Goal: Check status: Check status

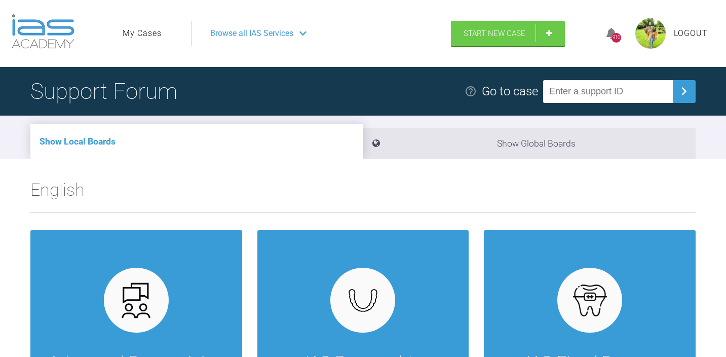
click at [148, 30] on link "My Cases" at bounding box center [142, 33] width 39 height 13
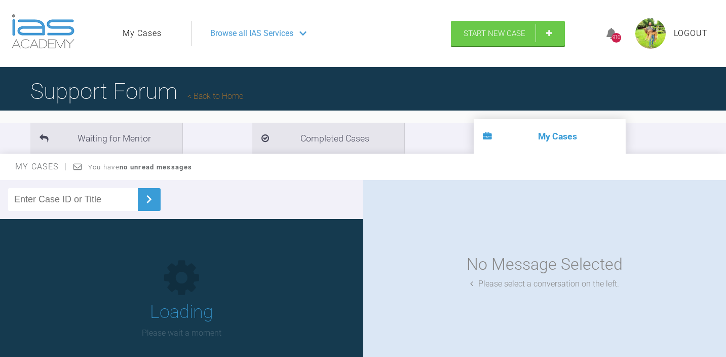
click at [85, 196] on input "text" at bounding box center [73, 199] width 130 height 23
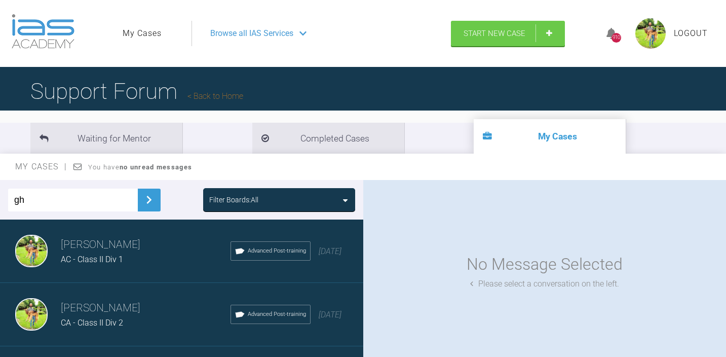
type input "gh"
click at [141, 202] on img at bounding box center [149, 199] width 16 height 16
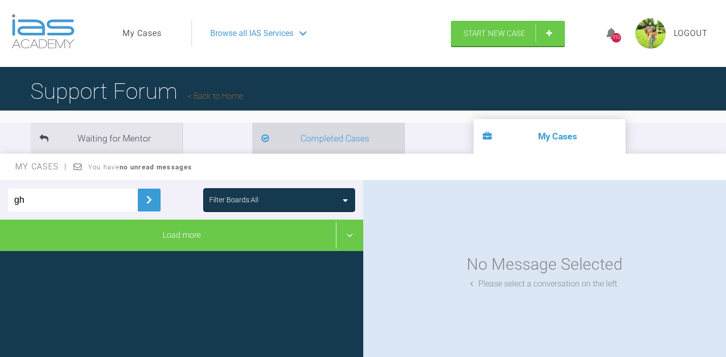
click at [252, 139] on li "Completed Cases" at bounding box center [328, 138] width 152 height 31
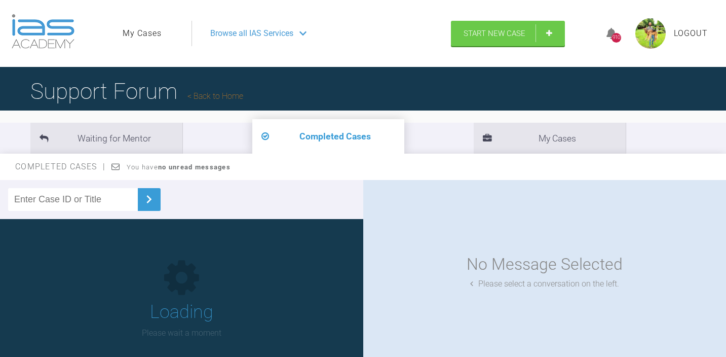
click at [63, 203] on input "text" at bounding box center [73, 199] width 130 height 23
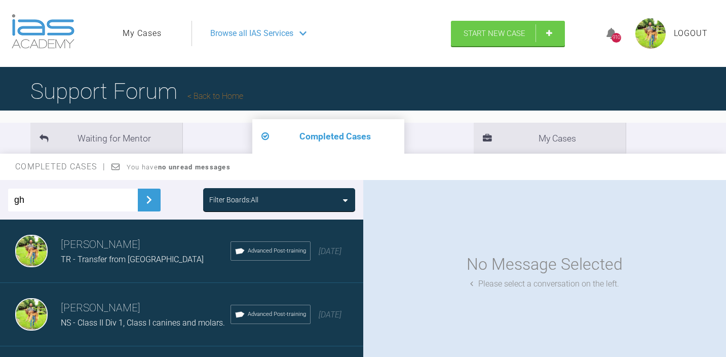
type input "gh"
click at [141, 199] on img at bounding box center [149, 199] width 16 height 16
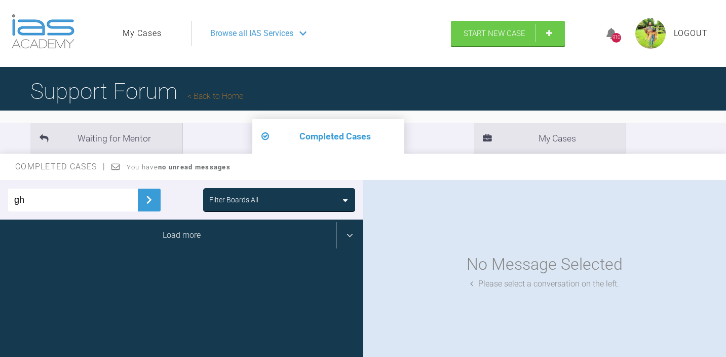
click at [150, 233] on div "Load more" at bounding box center [181, 234] width 363 height 31
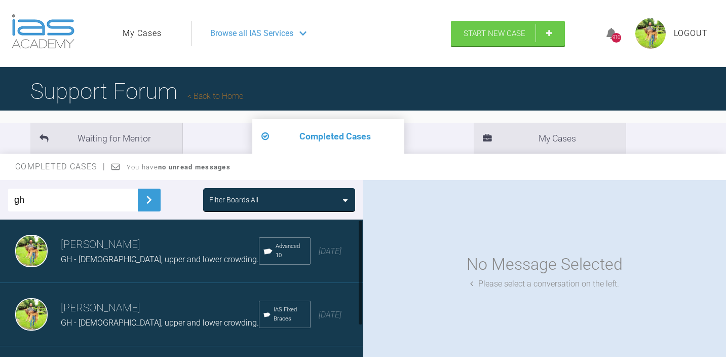
click at [149, 254] on span "GH - [DEMOGRAPHIC_DATA], upper and lower crowding." at bounding box center [160, 259] width 198 height 10
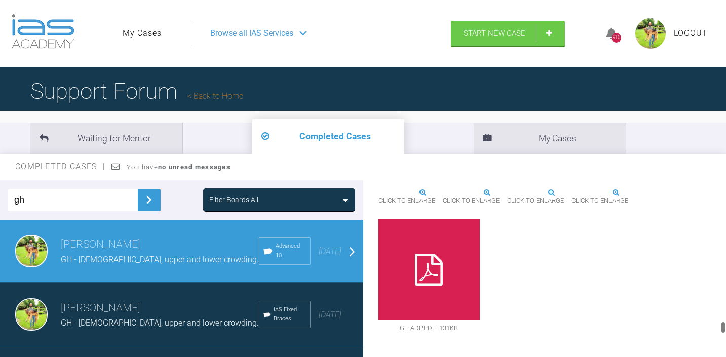
scroll to position [4390, 0]
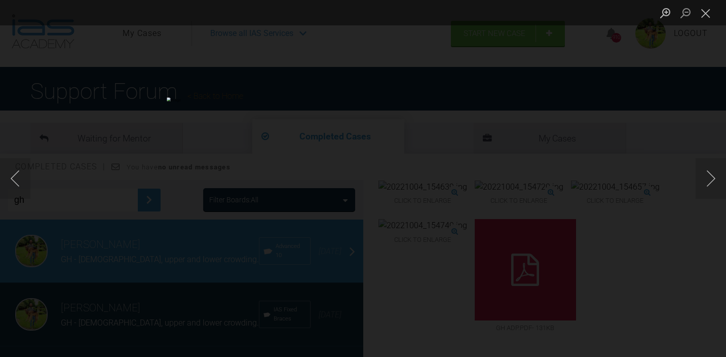
click at [598, 211] on div "Lightbox" at bounding box center [363, 178] width 726 height 357
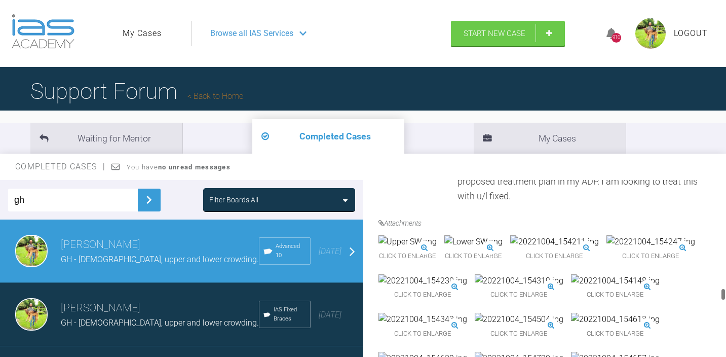
scroll to position [3367, 0]
